Goal: Navigation & Orientation: Find specific page/section

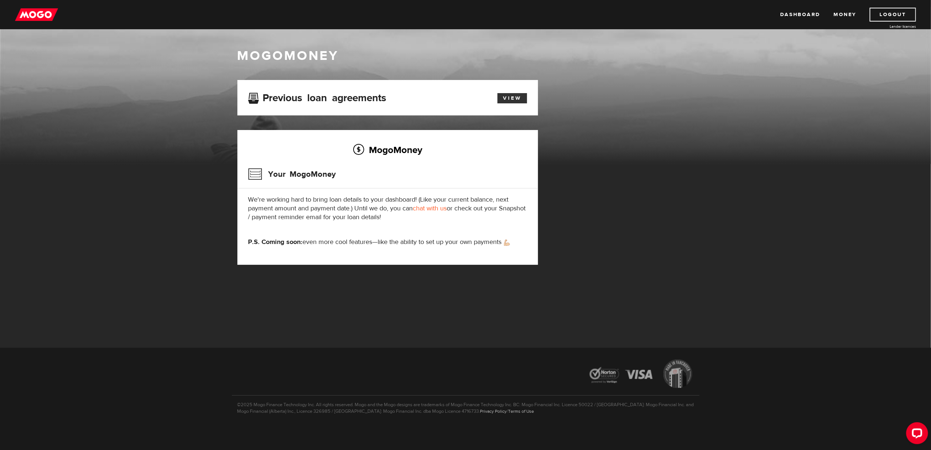
click at [510, 97] on link "View" at bounding box center [512, 98] width 30 height 10
click at [291, 176] on h3 "Your MogoMoney" at bounding box center [292, 174] width 88 height 19
click at [792, 14] on link "Dashboard" at bounding box center [800, 15] width 40 height 14
